Goal: Task Accomplishment & Management: Use online tool/utility

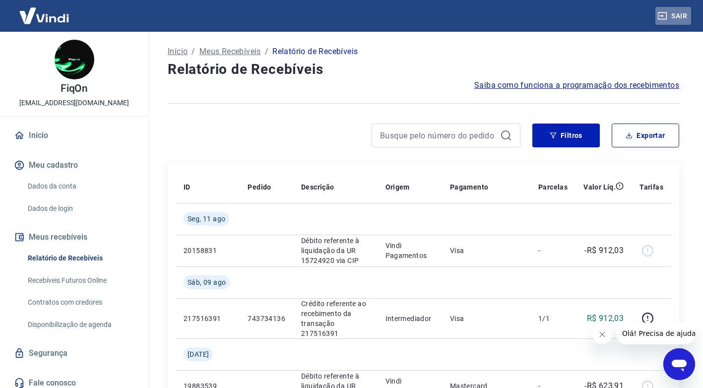
click at [666, 14] on icon "button" at bounding box center [662, 16] width 10 height 10
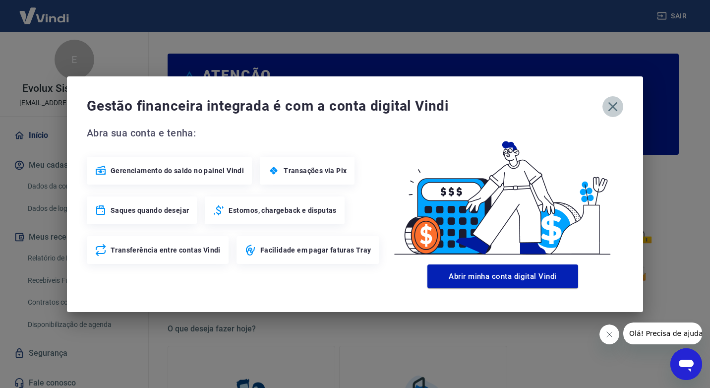
drag, startPoint x: 617, startPoint y: 99, endPoint x: 611, endPoint y: 105, distance: 8.4
click at [613, 103] on button "button" at bounding box center [613, 106] width 21 height 21
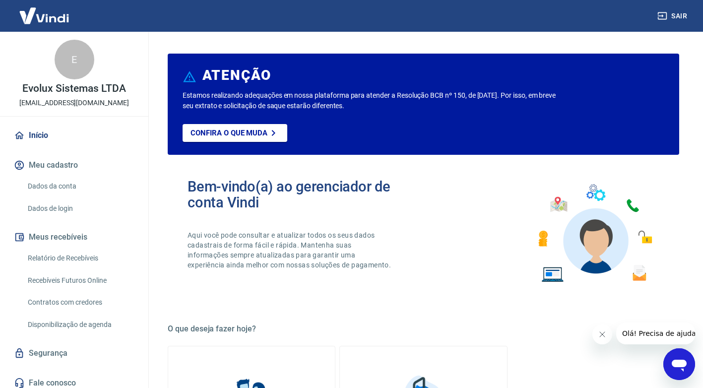
click at [75, 254] on link "Relatório de Recebíveis" at bounding box center [80, 258] width 113 height 20
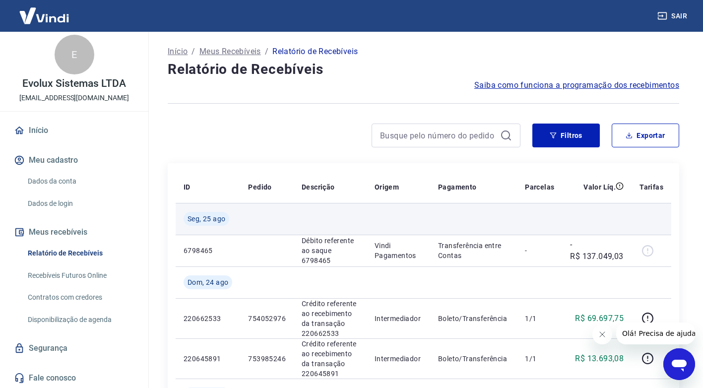
scroll to position [6, 0]
